Goal: Browse casually: Explore the website without a specific task or goal

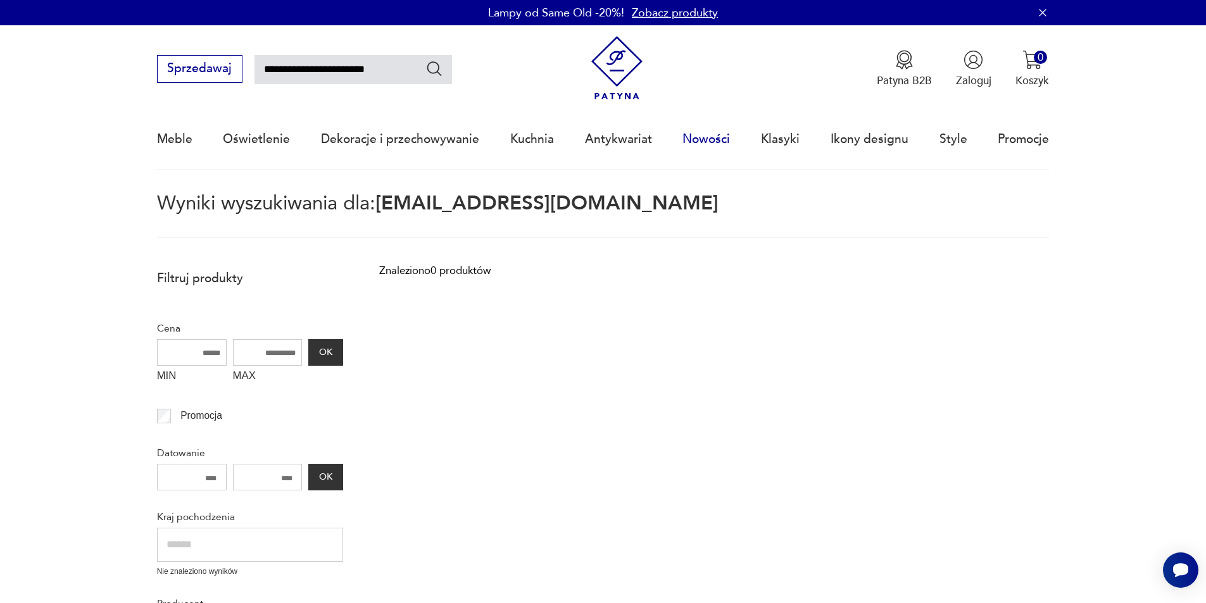
click at [706, 129] on link "Nowości" at bounding box center [705, 139] width 47 height 58
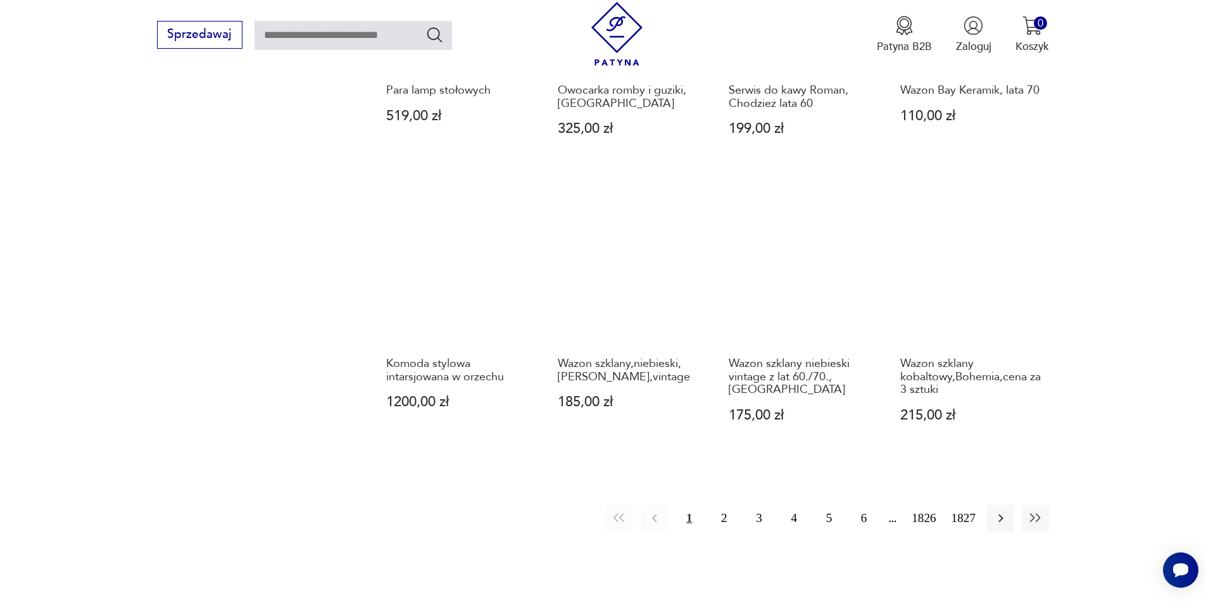
scroll to position [1338, 0]
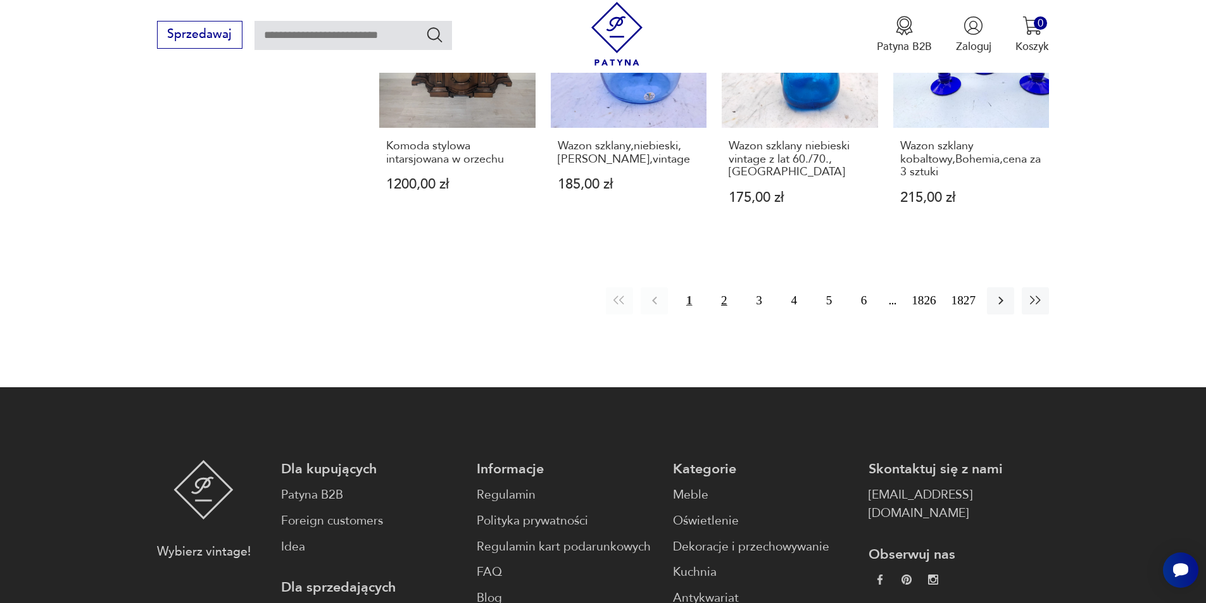
click at [727, 287] on button "2" at bounding box center [723, 300] width 27 height 27
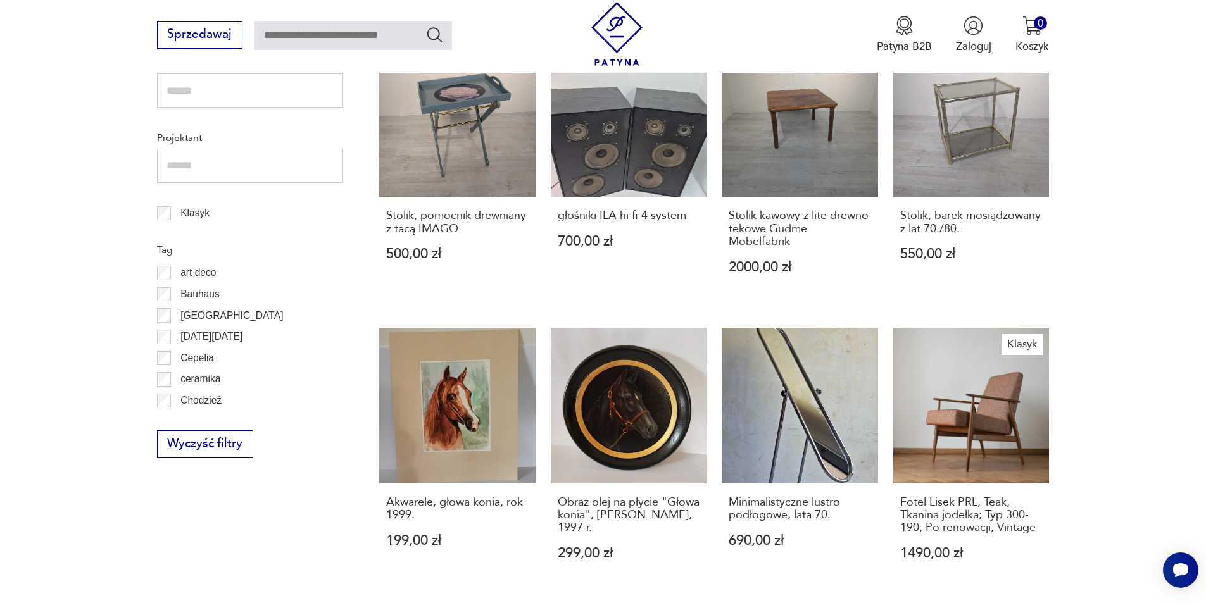
scroll to position [658, 0]
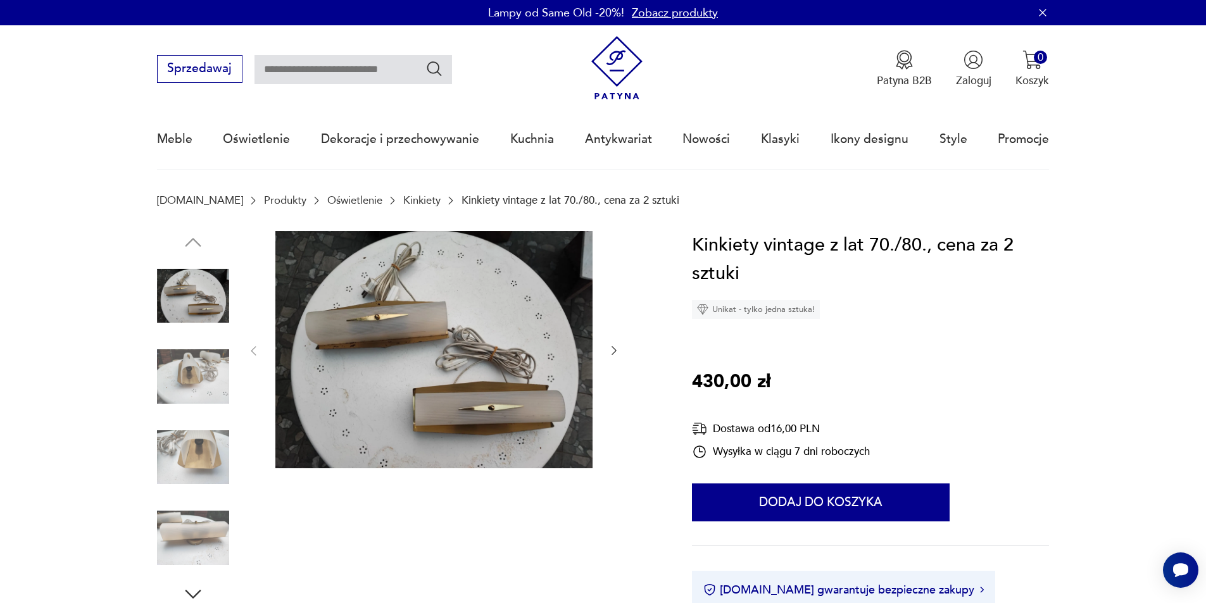
click at [146, 362] on section "Opis produktu Kinkiet,kinkiety,vintage lat 70-80,cena za 2 szt.,kinkiety mosięż…" at bounding box center [603, 586] width 1206 height 710
click at [192, 375] on img at bounding box center [193, 376] width 72 height 72
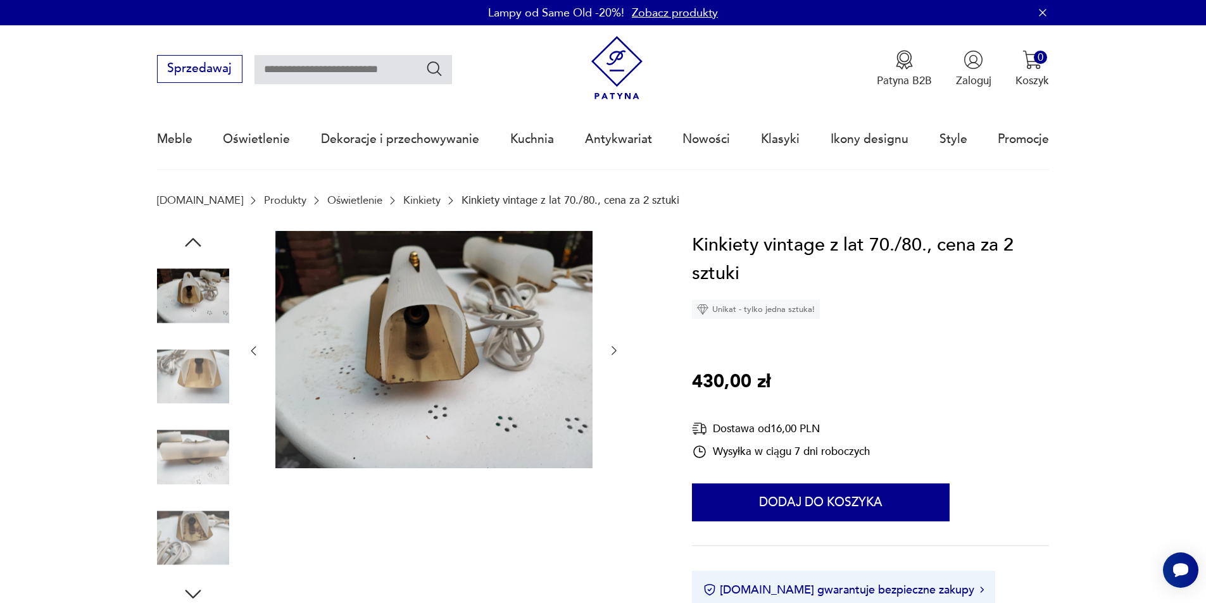
click at [206, 423] on img at bounding box center [193, 457] width 72 height 72
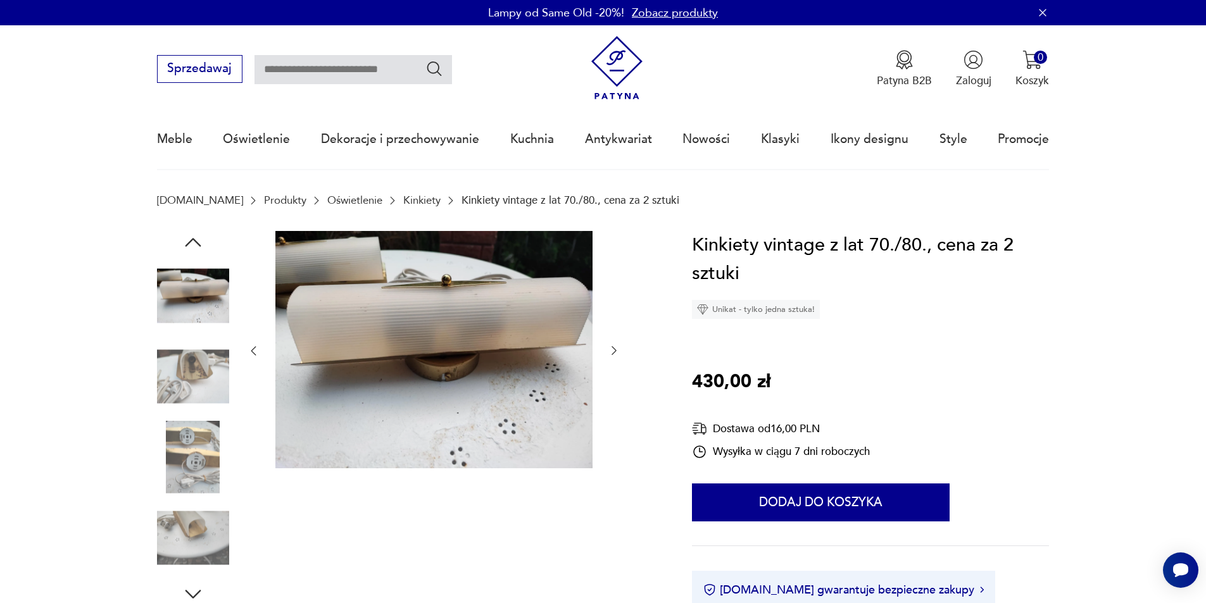
click at [204, 474] on img at bounding box center [193, 457] width 72 height 72
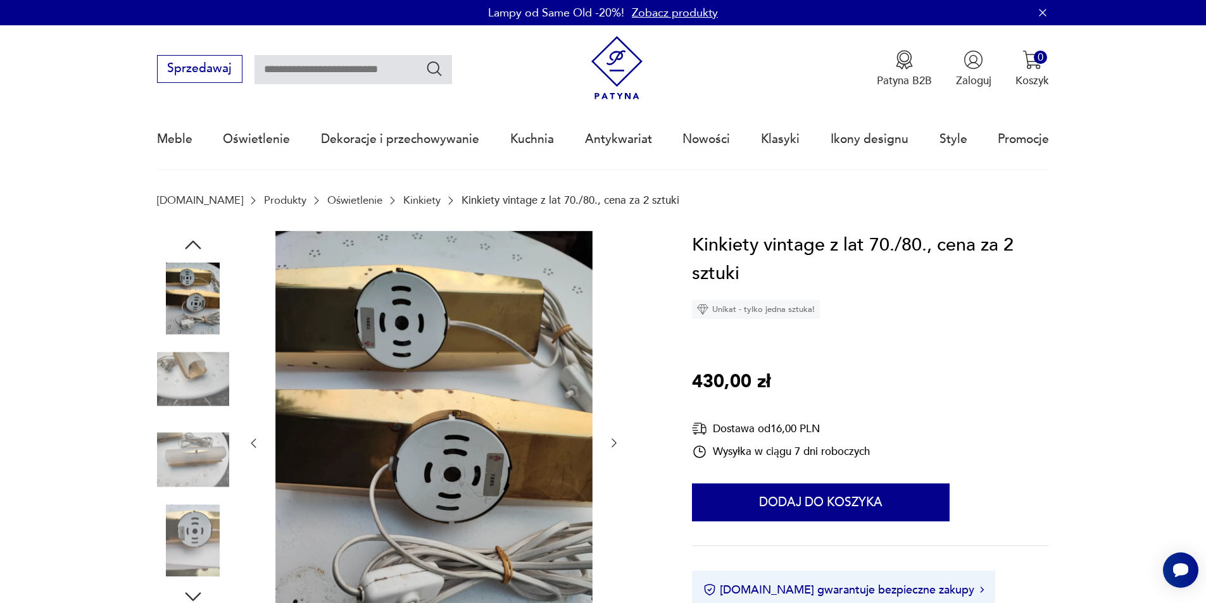
click at [211, 454] on img at bounding box center [193, 460] width 72 height 72
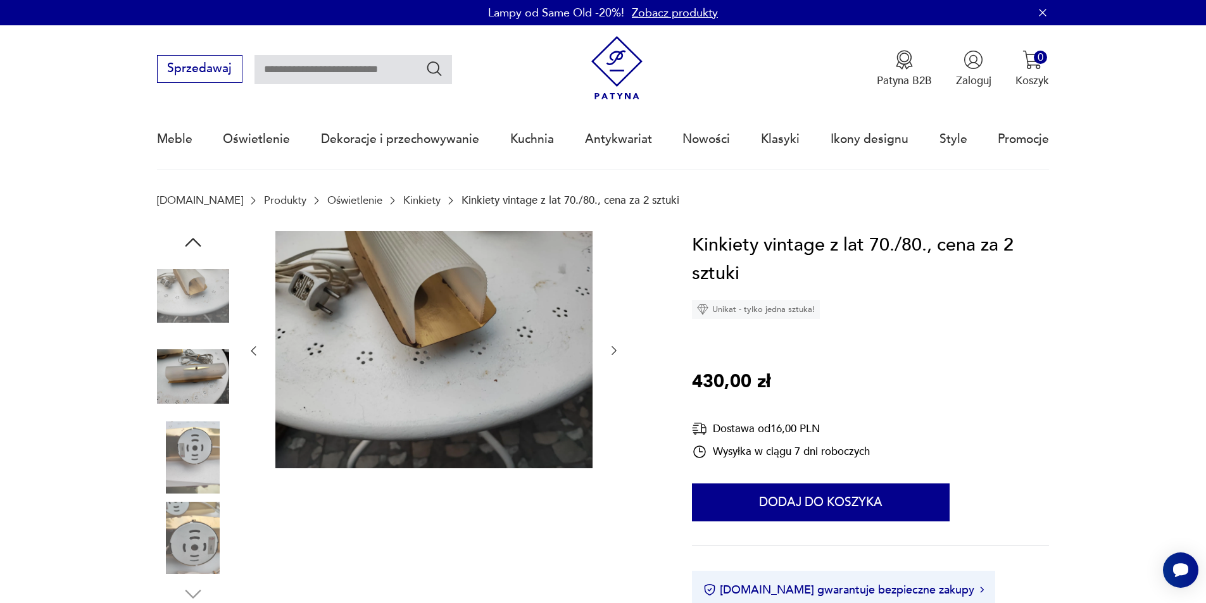
click at [197, 477] on img at bounding box center [193, 457] width 72 height 72
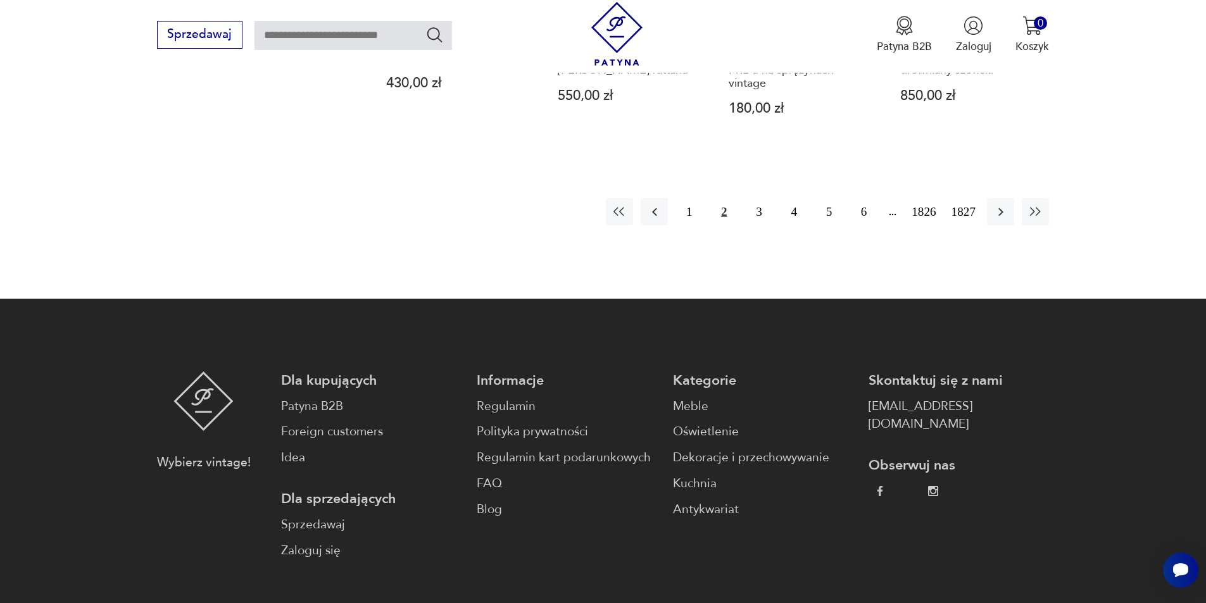
scroll to position [1289, 0]
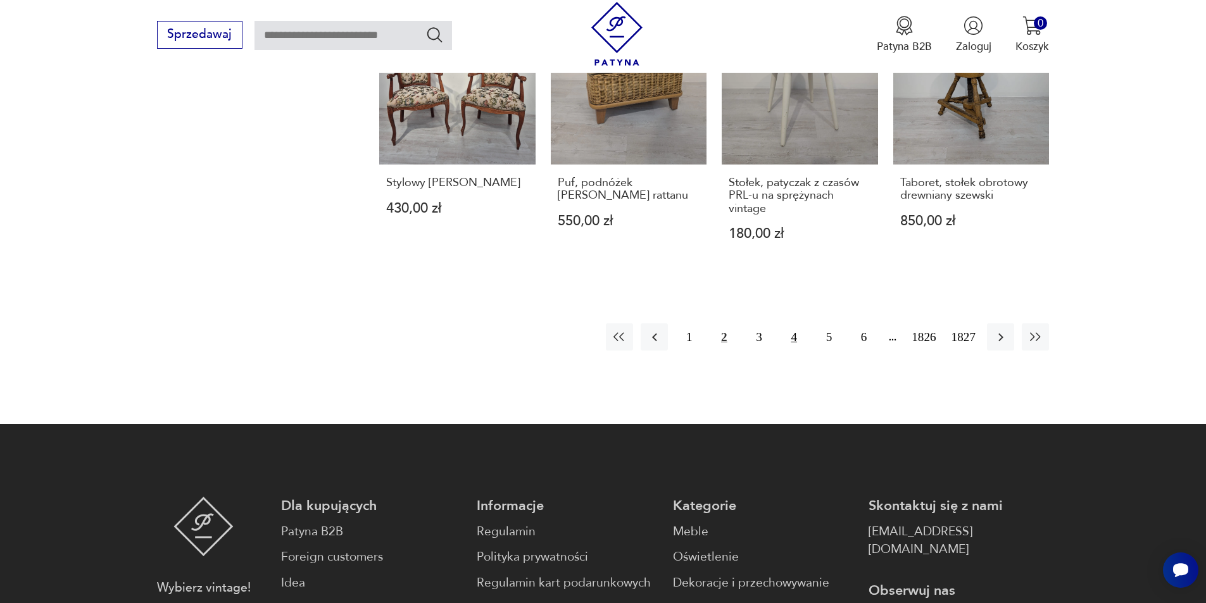
click at [793, 340] on button "4" at bounding box center [793, 336] width 27 height 27
click at [794, 340] on button "4" at bounding box center [793, 336] width 27 height 27
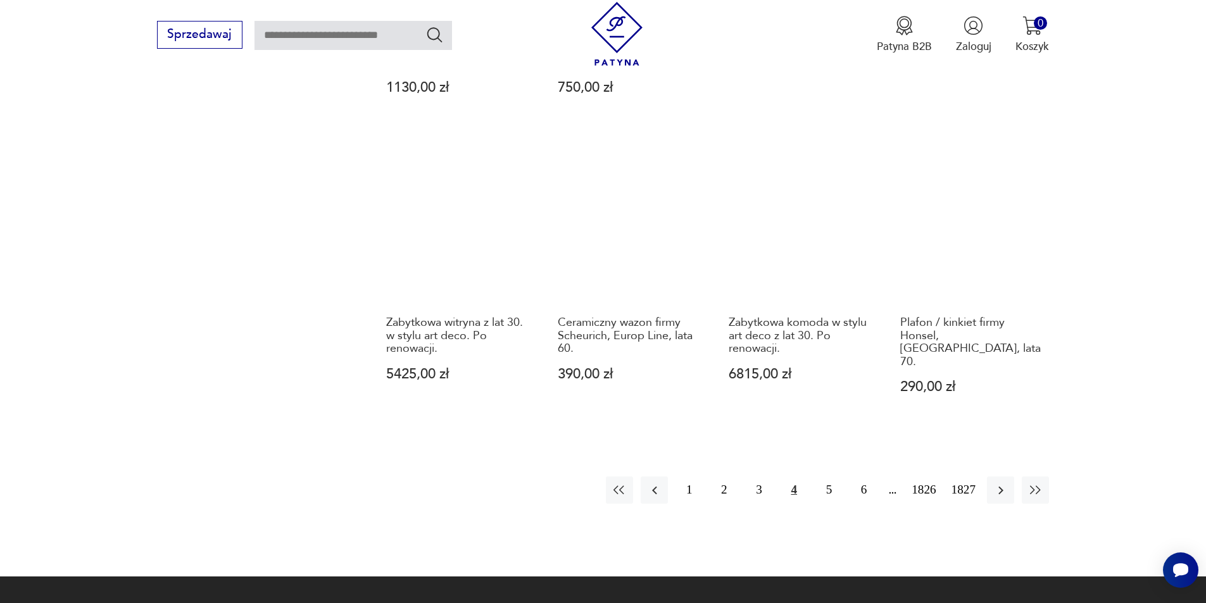
scroll to position [1227, 0]
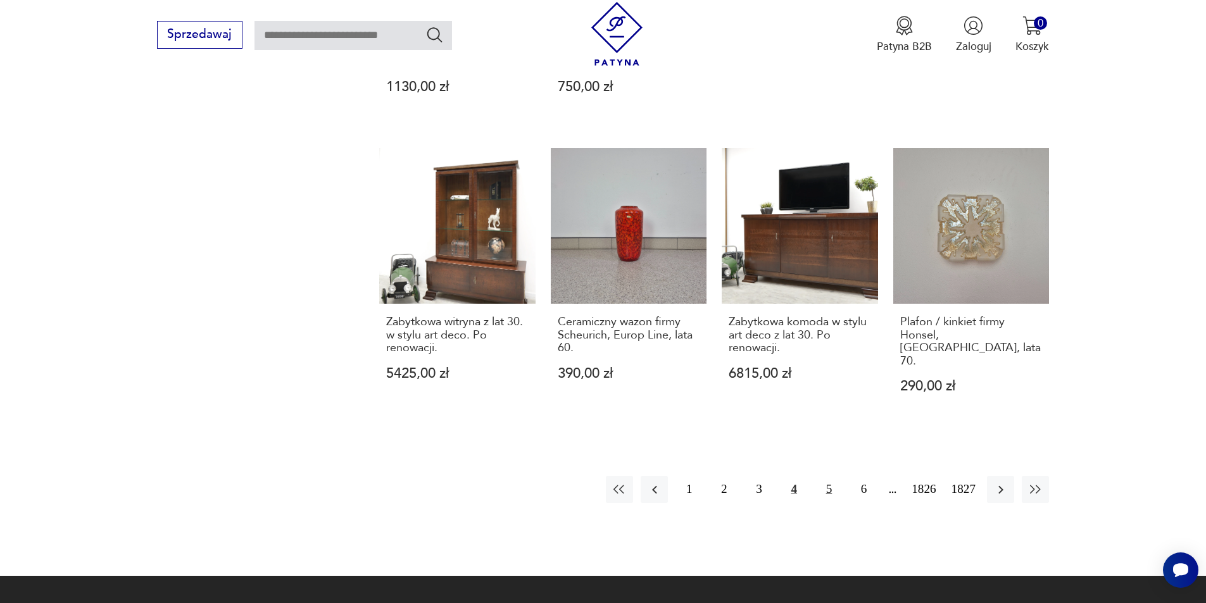
click at [828, 476] on button "5" at bounding box center [828, 489] width 27 height 27
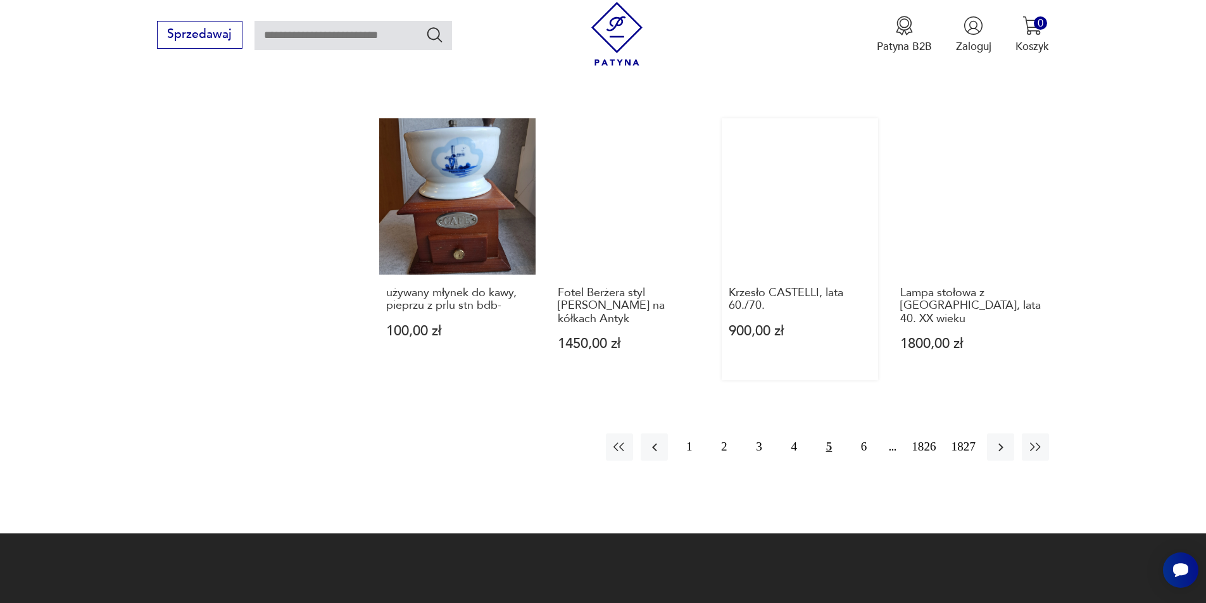
scroll to position [1164, 0]
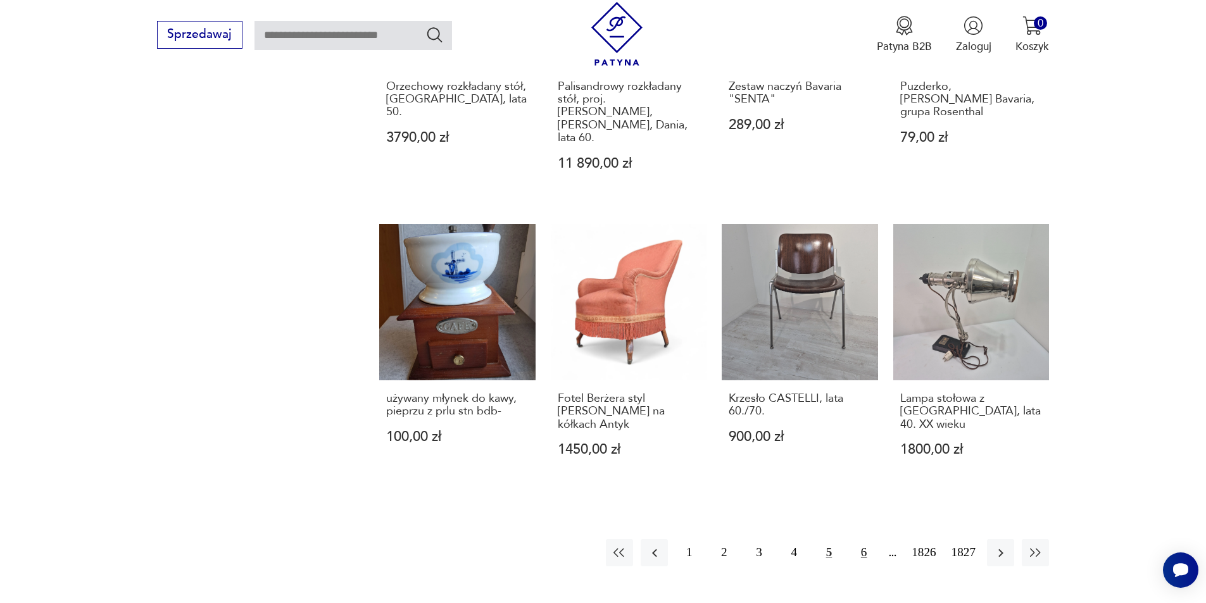
click at [866, 539] on button "6" at bounding box center [863, 552] width 27 height 27
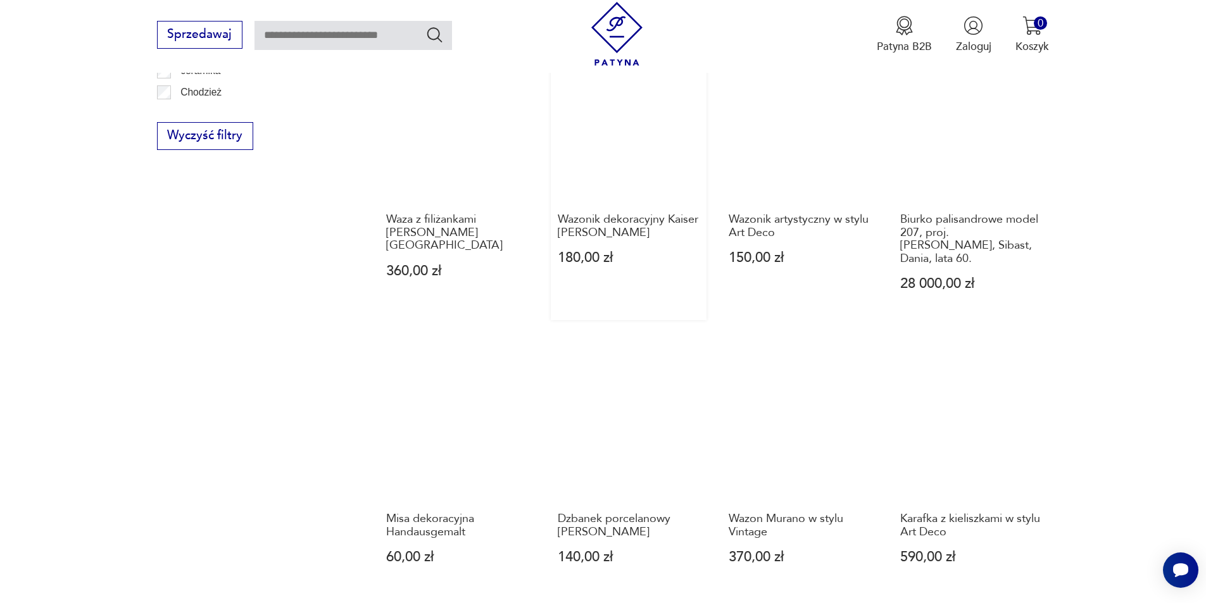
scroll to position [1164, 0]
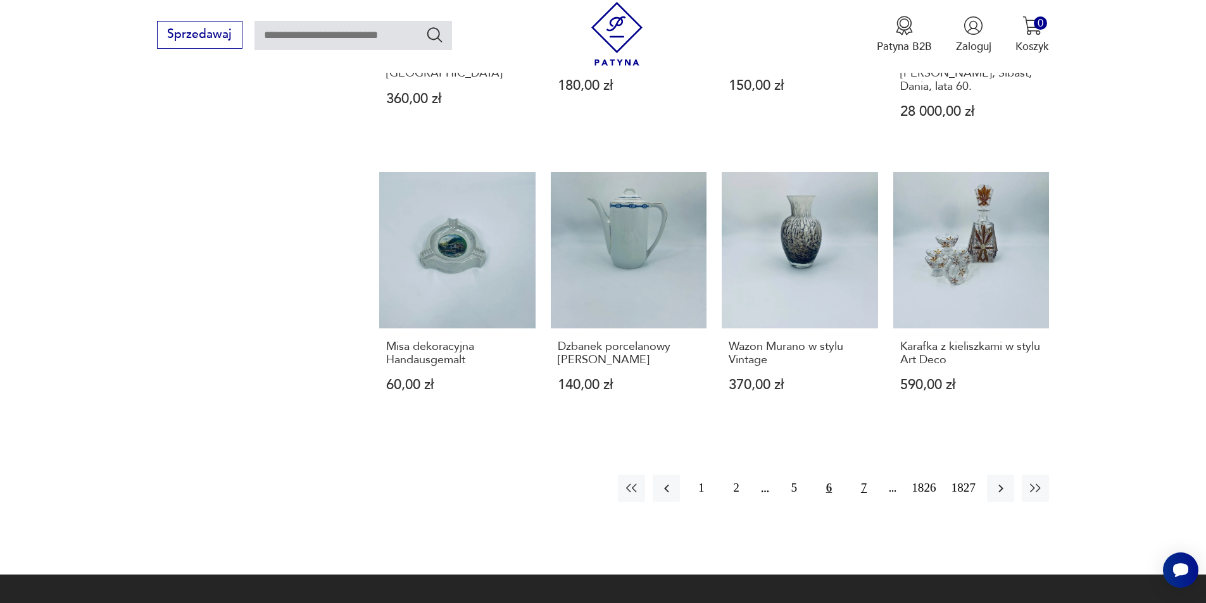
click at [857, 475] on button "7" at bounding box center [863, 488] width 27 height 27
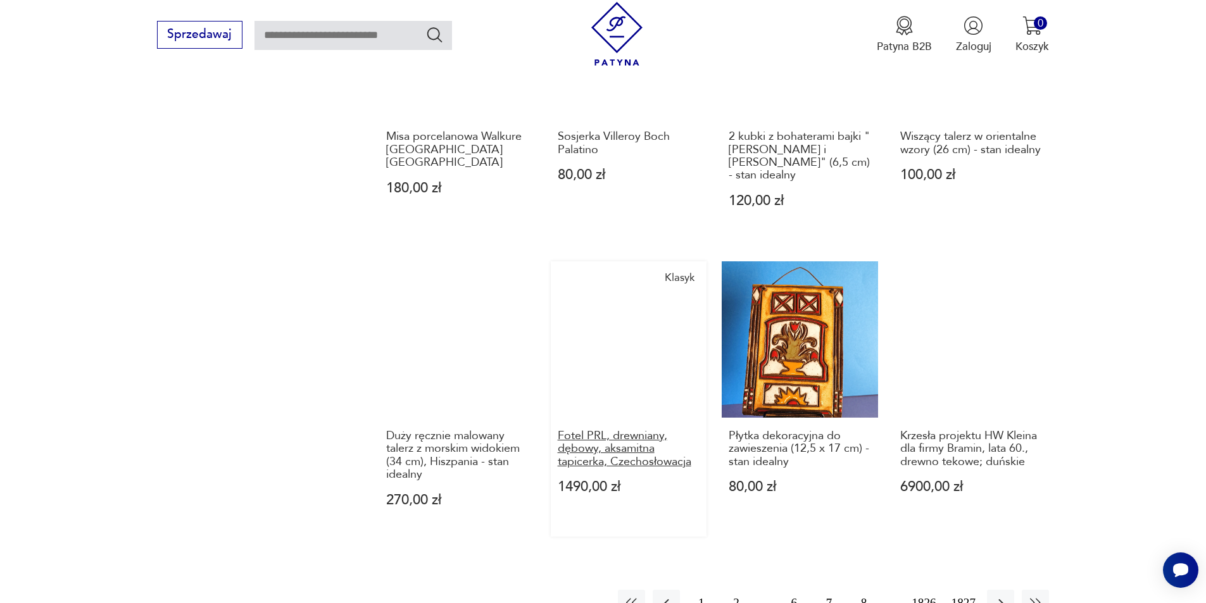
scroll to position [1227, 0]
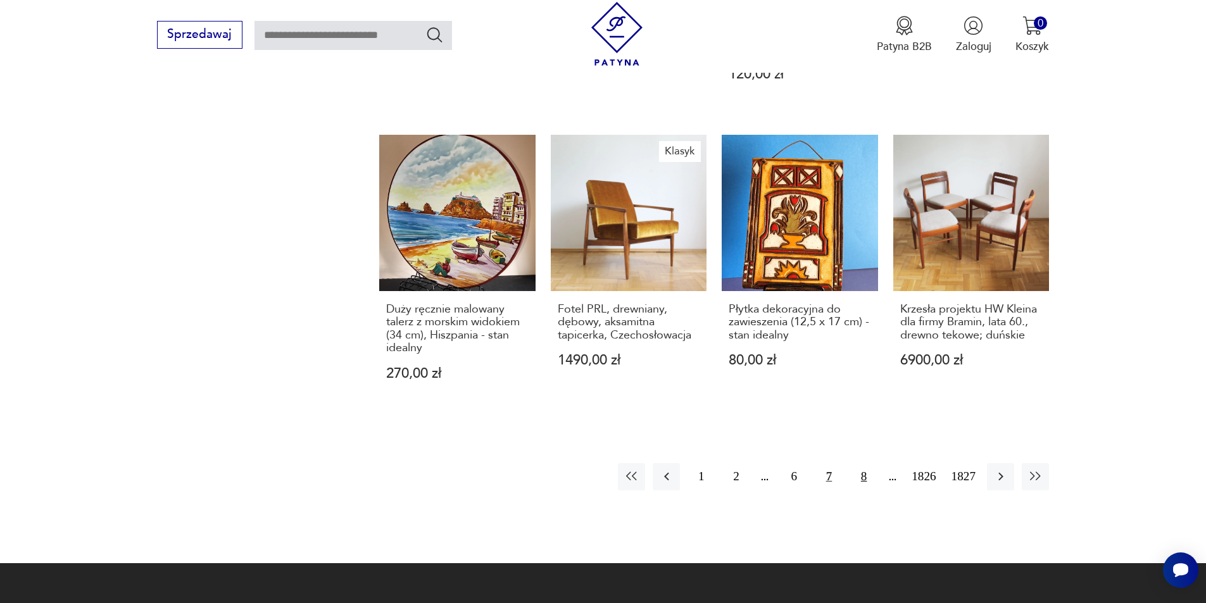
click at [860, 463] on button "8" at bounding box center [863, 476] width 27 height 27
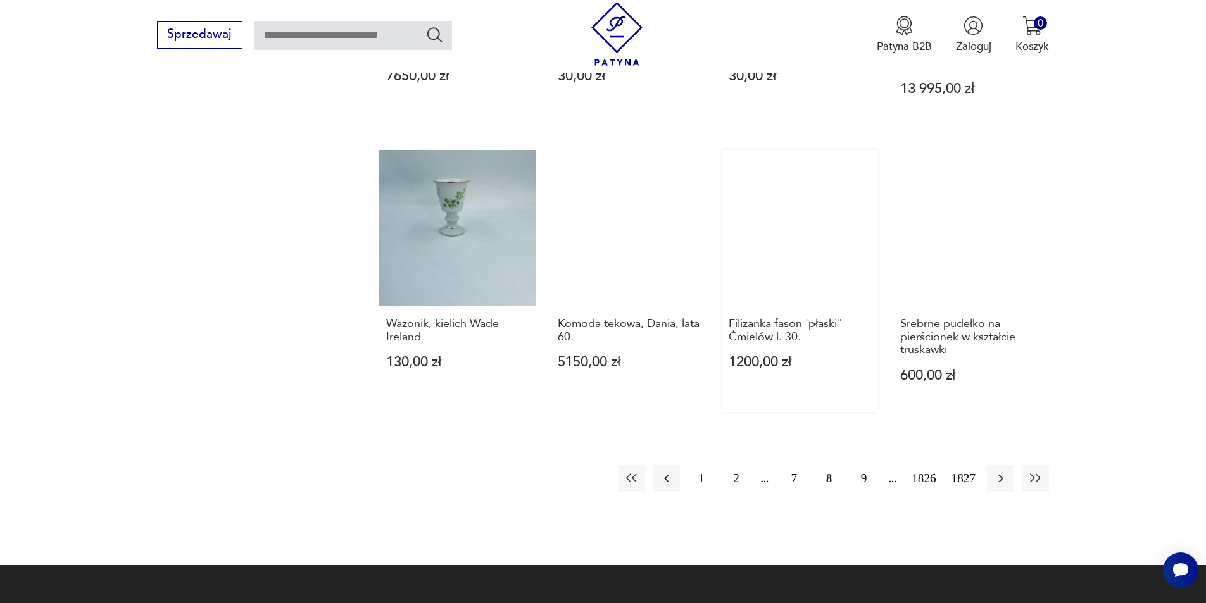
scroll to position [1164, 0]
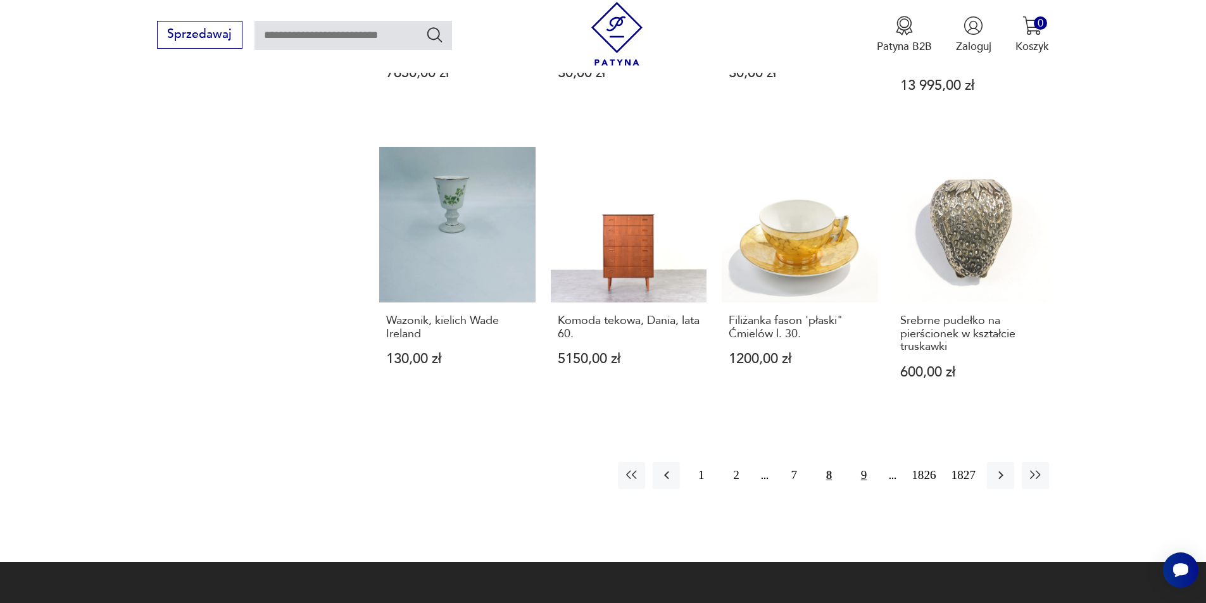
click at [859, 462] on button "9" at bounding box center [863, 475] width 27 height 27
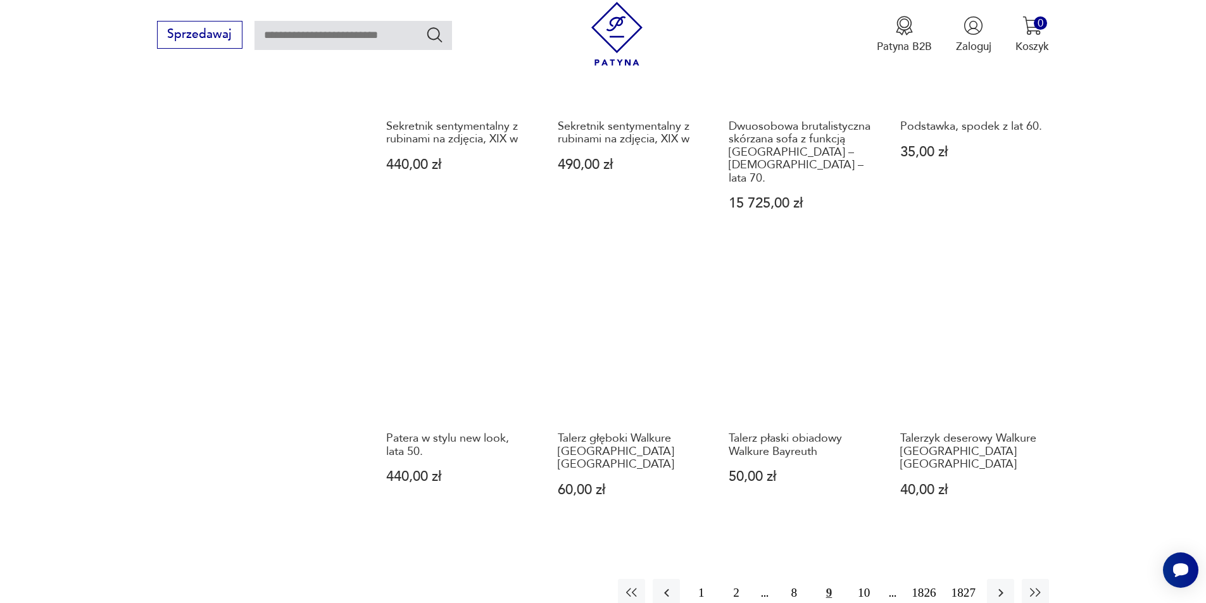
scroll to position [1101, 0]
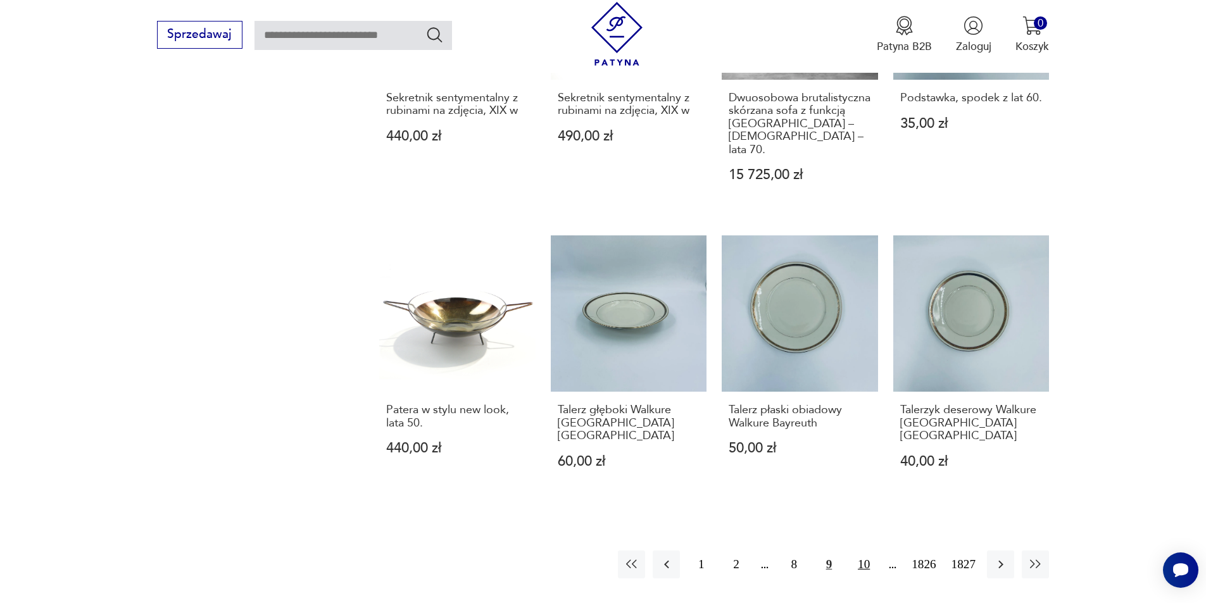
click at [866, 551] on button "10" at bounding box center [863, 564] width 27 height 27
click at [866, 551] on button "11" at bounding box center [863, 564] width 27 height 27
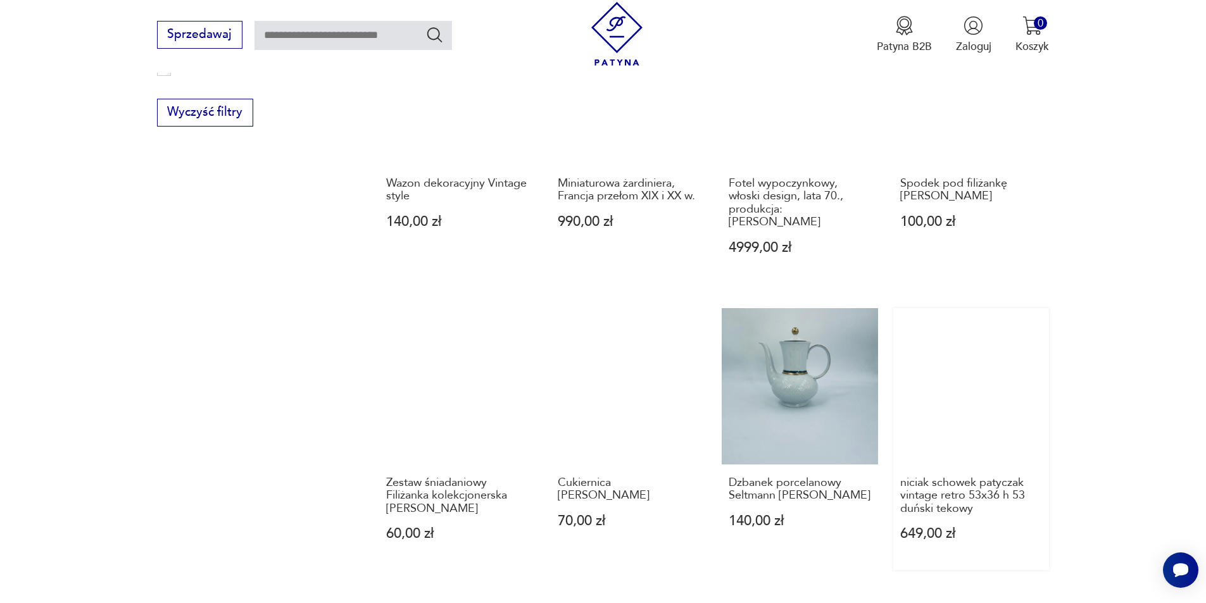
scroll to position [1037, 0]
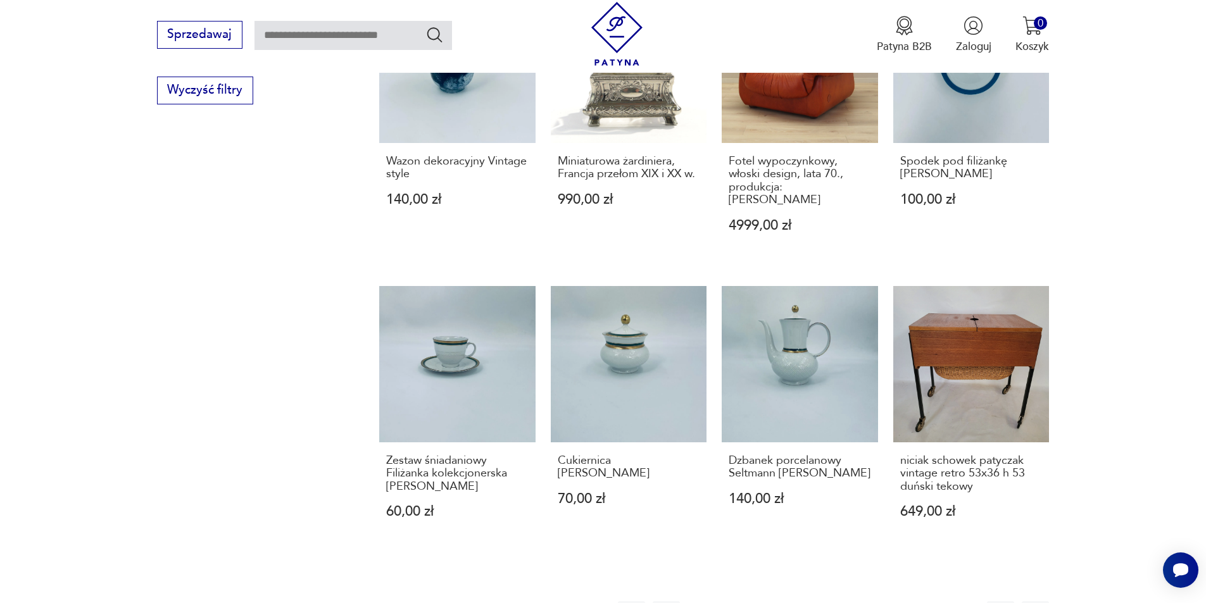
click at [851, 601] on button "12" at bounding box center [863, 614] width 27 height 27
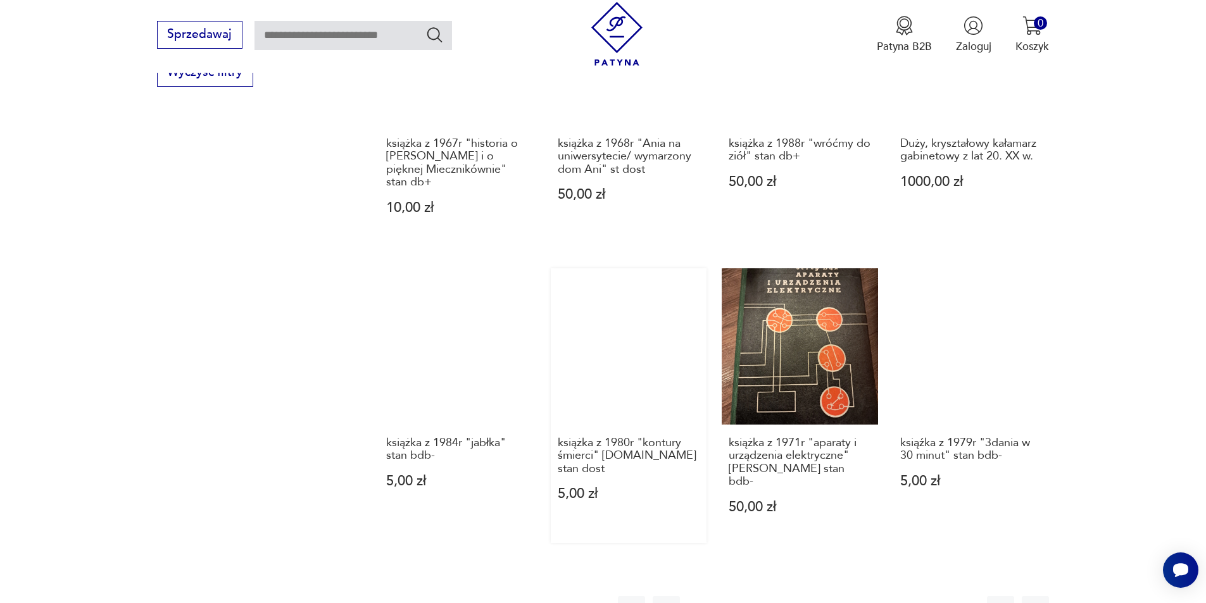
scroll to position [1101, 0]
